Goal: Book appointment/travel/reservation

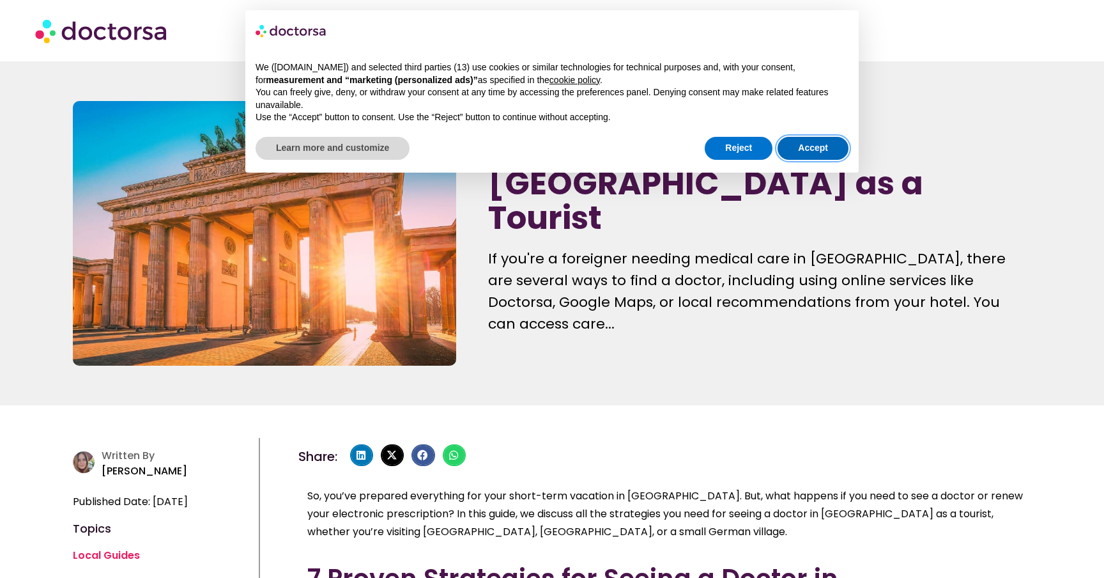
click at [804, 148] on button "Accept" at bounding box center [813, 148] width 71 height 23
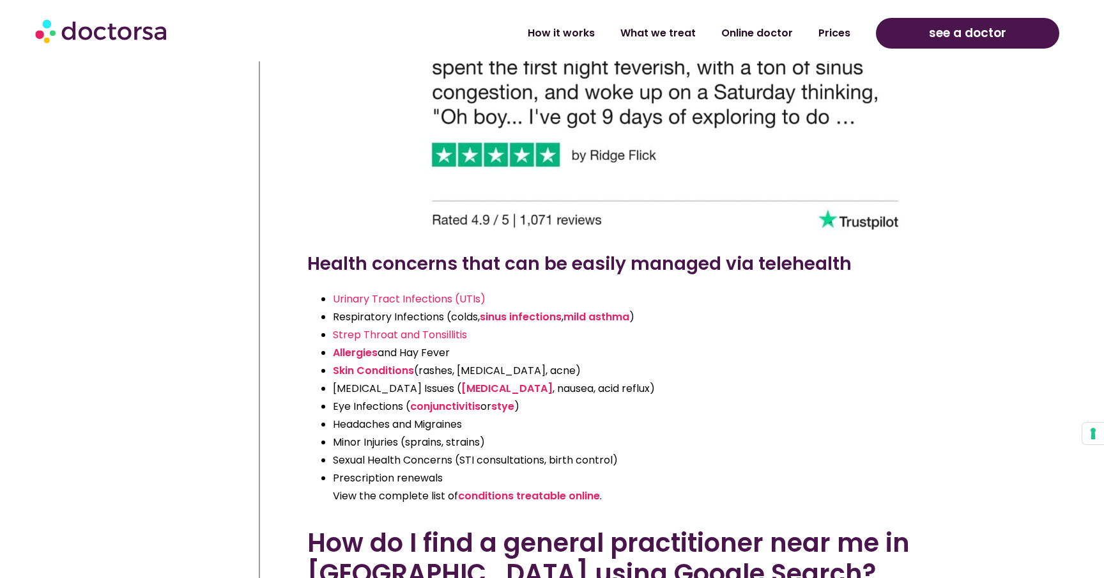
scroll to position [2418, 0]
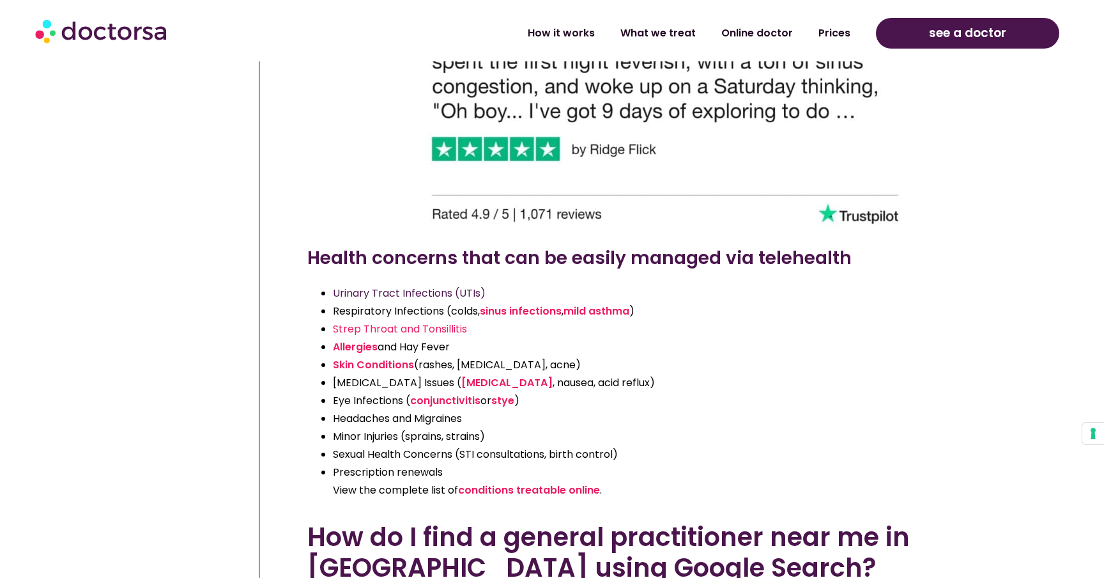
click at [422, 286] on span "Urinary Tract Infections (UTIs)" at bounding box center [409, 293] width 153 height 15
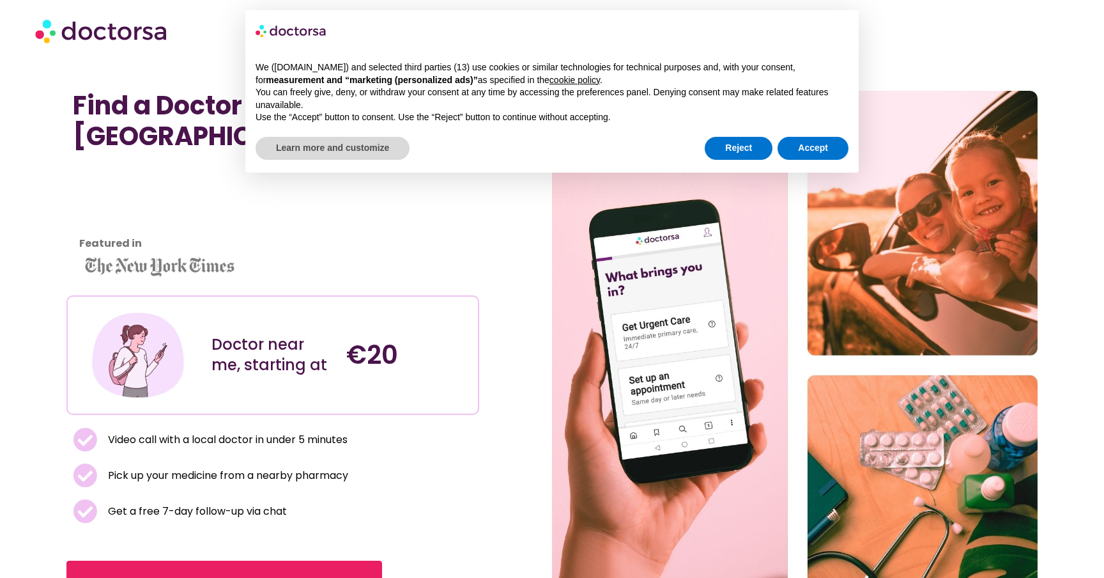
click at [473, 250] on div "Featured in" at bounding box center [272, 223] width 413 height 131
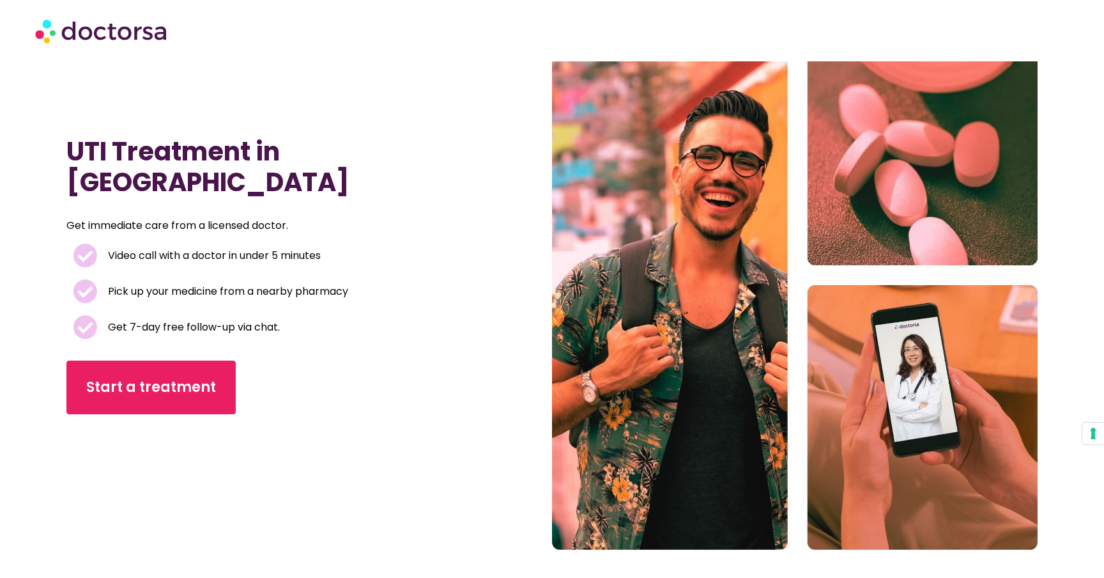
scroll to position [92, 0]
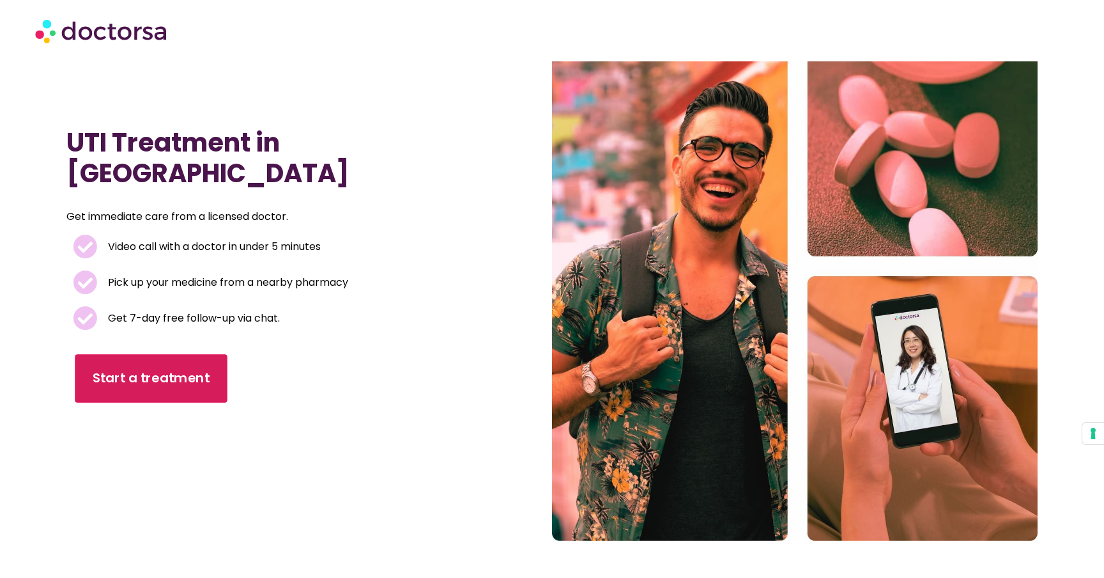
click at [182, 369] on span "Start a treatment" at bounding box center [151, 378] width 117 height 19
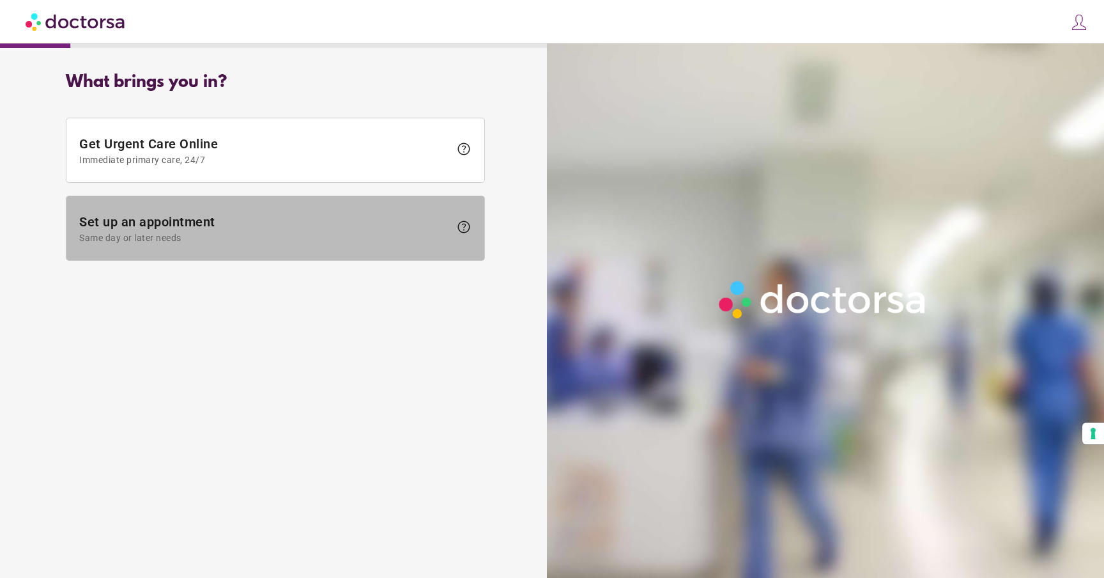
click at [377, 224] on span "Set up an appointment Same day or later needs" at bounding box center [264, 228] width 371 height 29
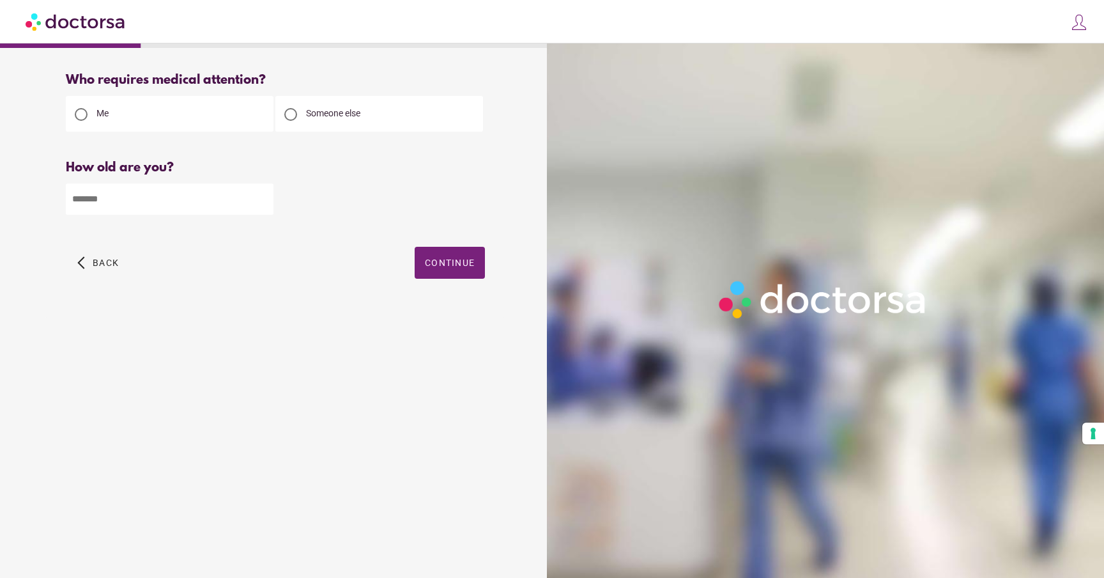
click at [174, 208] on input "number" at bounding box center [170, 198] width 208 height 31
type input "**"
click at [466, 261] on span "Continue" at bounding box center [450, 262] width 50 height 10
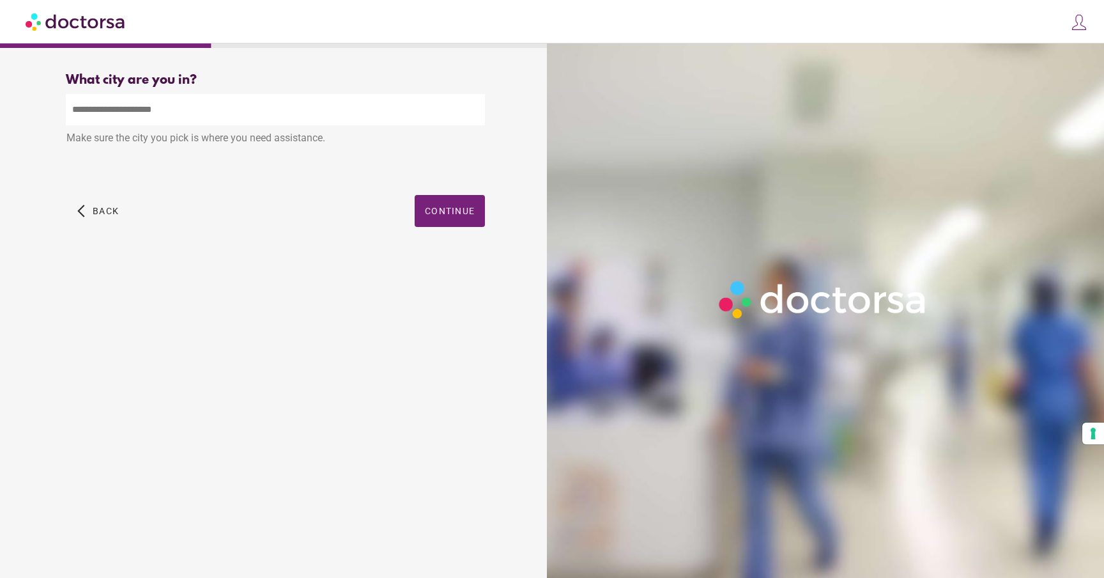
click at [351, 107] on input "text" at bounding box center [275, 109] width 419 height 31
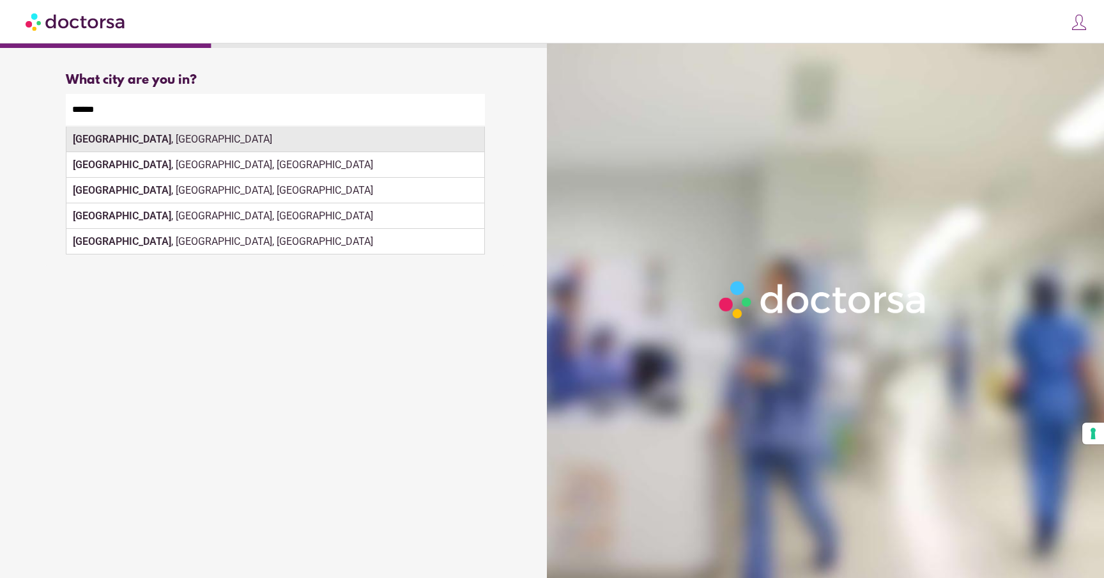
click at [438, 141] on div "Berlin , Germany" at bounding box center [275, 139] width 418 height 26
type input "**********"
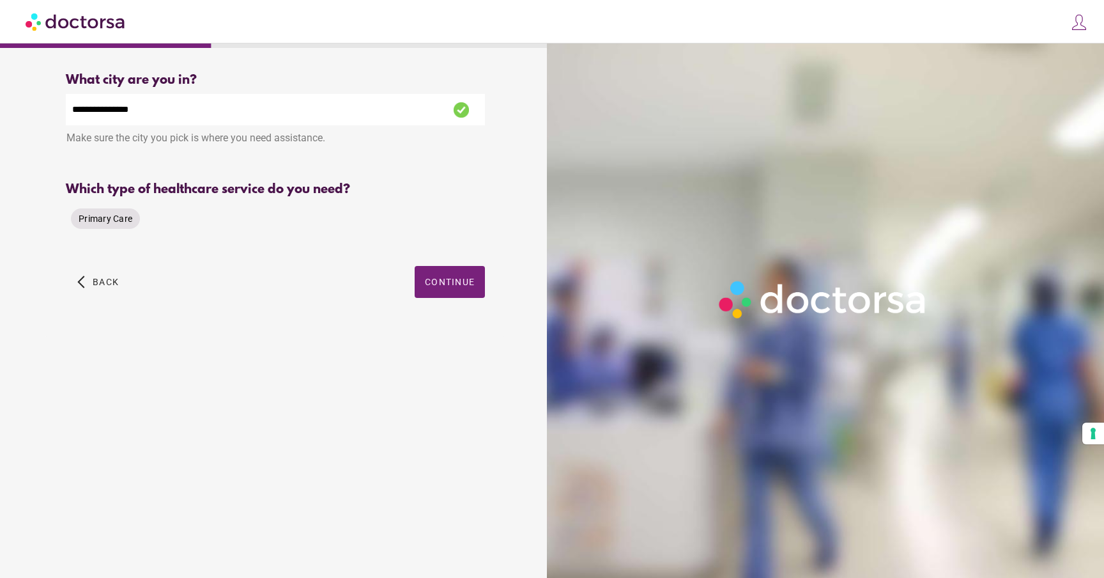
click at [125, 227] on div "Primary Care" at bounding box center [105, 218] width 69 height 20
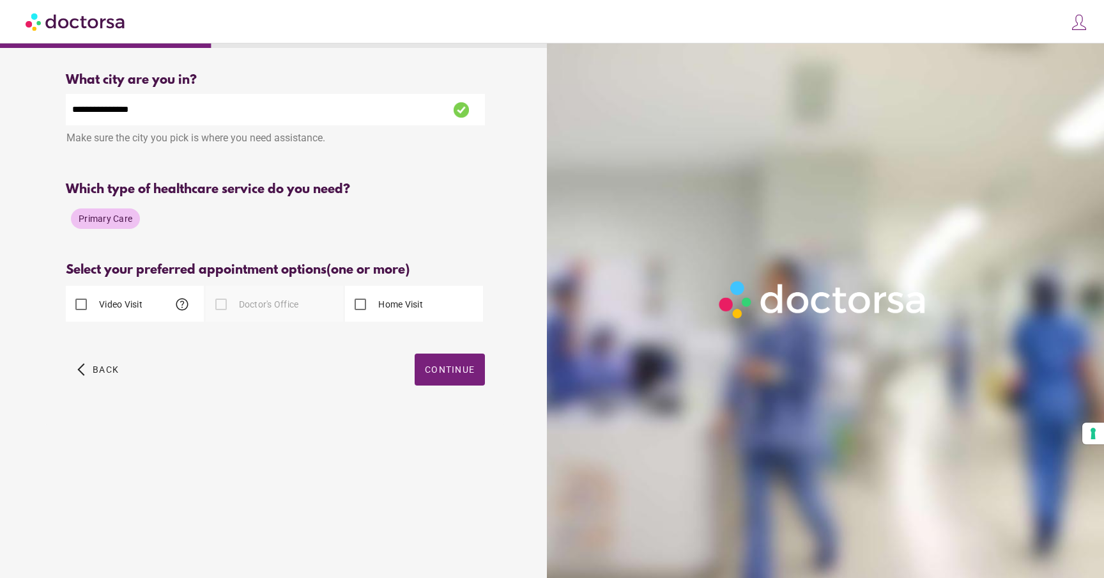
click at [244, 312] on div "Doctor's Office" at bounding box center [252, 304] width 93 height 31
